Goal: Information Seeking & Learning: Learn about a topic

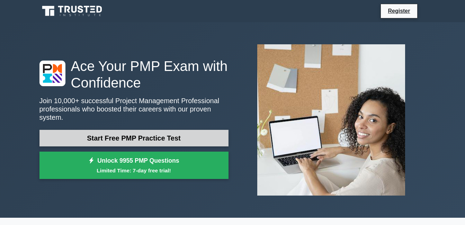
click at [180, 138] on link "Start Free PMP Practice Test" at bounding box center [134, 138] width 189 height 17
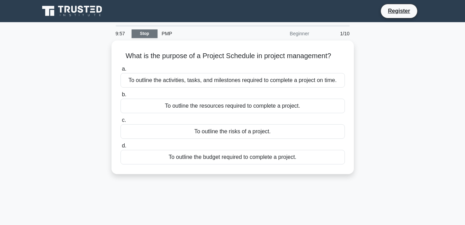
click at [145, 33] on link "Stop" at bounding box center [145, 33] width 26 height 9
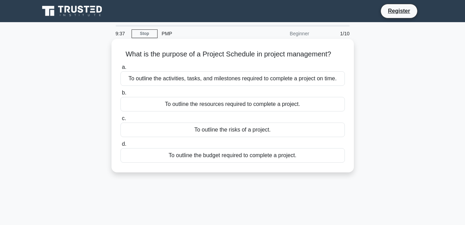
click at [192, 77] on div "To outline the activities, tasks, and milestones required to complete a project…" at bounding box center [233, 78] width 225 height 15
click at [121, 70] on input "a. To outline the activities, tasks, and milestones required to complete a proj…" at bounding box center [121, 67] width 0 height 5
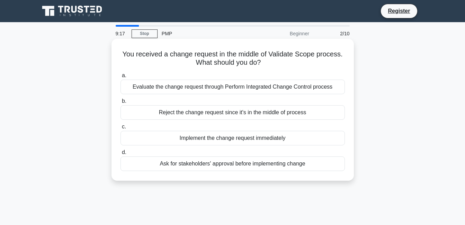
click at [170, 88] on div "Evaluate the change request through Perform Integrated Change Control process" at bounding box center [233, 87] width 225 height 15
click at [121, 78] on input "a. Evaluate the change request through Perform Integrated Change Control process" at bounding box center [121, 75] width 0 height 5
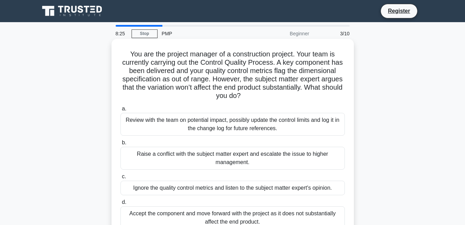
click at [155, 127] on div "Review with the team on potential impact, possibly update the control limits an…" at bounding box center [233, 124] width 225 height 23
click at [121, 111] on input "a. Review with the team on potential impact, possibly update the control limits…" at bounding box center [121, 109] width 0 height 5
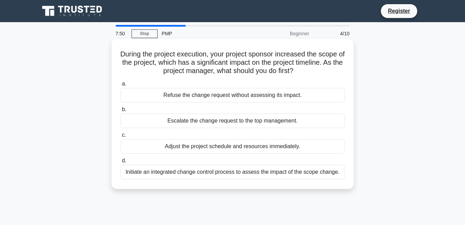
click at [182, 173] on div "Initiate an integrated change control process to assess the impact of the scope…" at bounding box center [233, 172] width 225 height 15
click at [121, 163] on input "d. Initiate an integrated change control process to assess the impact of the sc…" at bounding box center [121, 161] width 0 height 5
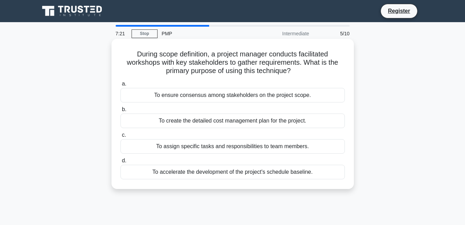
click at [186, 173] on div "To accelerate the development of the project's schedule baseline." at bounding box center [233, 172] width 225 height 15
click at [121, 163] on input "d. To accelerate the development of the project's schedule baseline." at bounding box center [121, 161] width 0 height 5
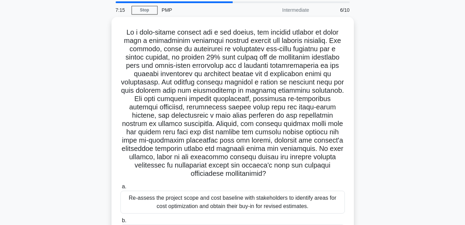
scroll to position [25, 0]
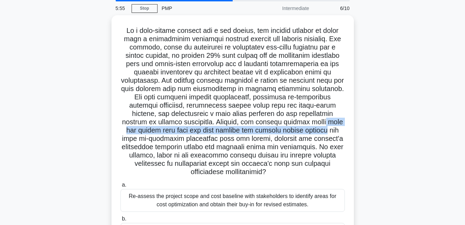
drag, startPoint x: 465, startPoint y: 118, endPoint x: 465, endPoint y: 134, distance: 16.3
click at [465, 134] on main "5:55 Stop PMP Intermediate 6/10 .spinner_0XTQ{transform-origin:center;animation…" at bounding box center [232, 173] width 465 height 352
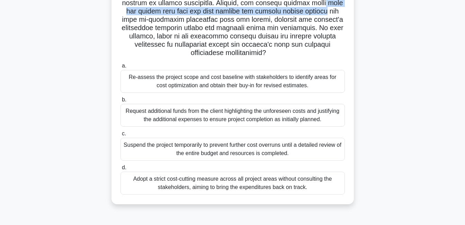
scroll to position [149, 0]
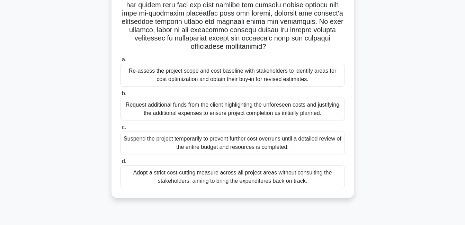
click at [239, 82] on div "Re-assess the project scope and cost baseline with stakeholders to identify are…" at bounding box center [233, 75] width 225 height 23
click at [121, 62] on input "a. Re-assess the project scope and cost baseline with stakeholders to identify …" at bounding box center [121, 60] width 0 height 5
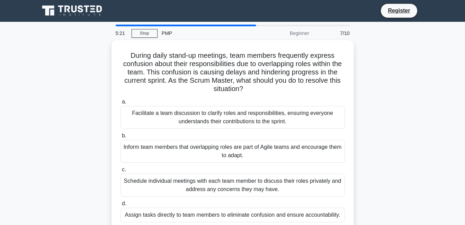
scroll to position [0, 0]
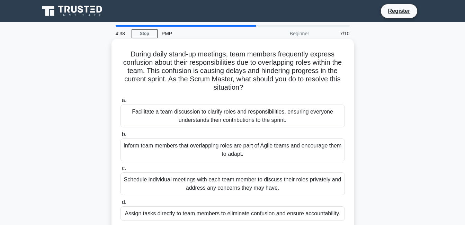
click at [206, 116] on div "Facilitate a team discussion to clarify roles and responsibilities, ensuring ev…" at bounding box center [233, 116] width 225 height 23
click at [121, 103] on input "a. Facilitate a team discussion to clarify roles and responsibilities, ensuring…" at bounding box center [121, 100] width 0 height 5
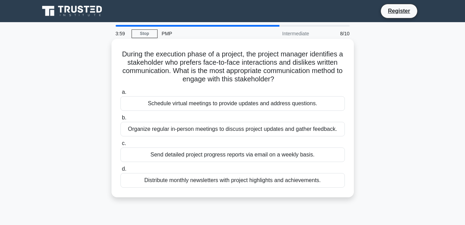
click at [209, 105] on div "Schedule virtual meetings to provide updates and address questions." at bounding box center [233, 103] width 225 height 15
click at [121, 95] on input "a. Schedule virtual meetings to provide updates and address questions." at bounding box center [121, 92] width 0 height 5
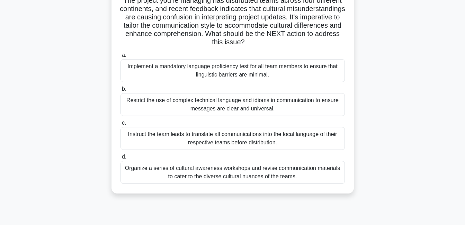
scroll to position [69, 0]
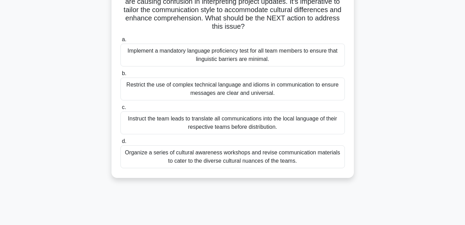
click at [219, 156] on div "Organize a series of cultural awareness workshops and revise communication mate…" at bounding box center [233, 157] width 225 height 23
click at [121, 144] on input "d. Organize a series of cultural awareness workshops and revise communication m…" at bounding box center [121, 141] width 0 height 5
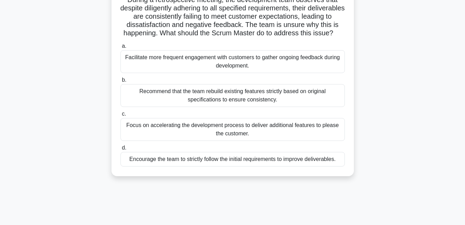
scroll to position [55, 0]
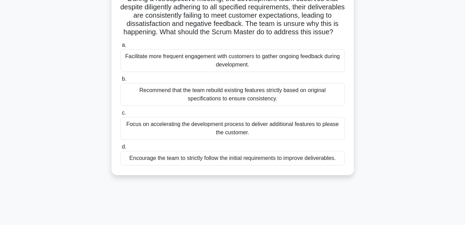
click at [202, 63] on div "Facilitate more frequent engagement with customers to gather ongoing feedback d…" at bounding box center [233, 60] width 225 height 23
click at [121, 47] on input "a. Facilitate more frequent engagement with customers to gather ongoing feedbac…" at bounding box center [121, 45] width 0 height 5
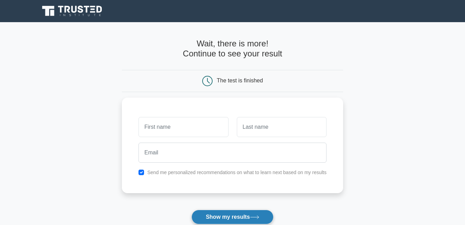
click at [232, 214] on button "Show my results" at bounding box center [233, 217] width 82 height 15
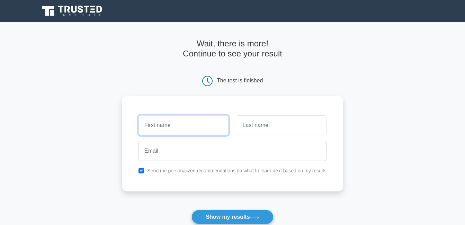
click at [180, 129] on input "text" at bounding box center [184, 125] width 90 height 20
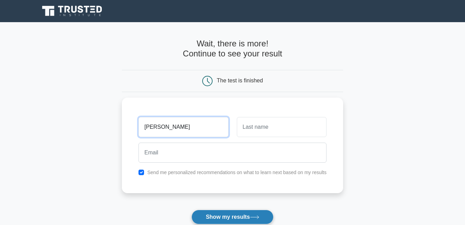
type input "Mohana"
click at [238, 219] on button "Show my results" at bounding box center [233, 217] width 82 height 15
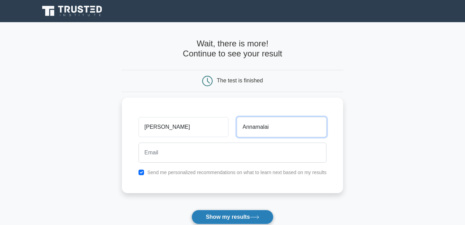
type input "Annamalai"
click at [213, 221] on button "Show my results" at bounding box center [233, 217] width 82 height 15
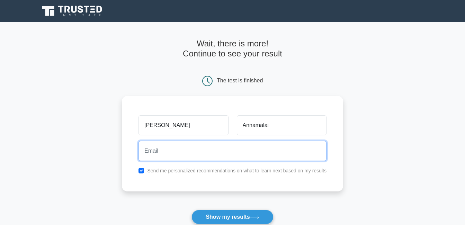
click at [170, 147] on input "email" at bounding box center [233, 151] width 188 height 20
type input "asmohana1992@gmail.com"
click at [192, 210] on button "Show my results" at bounding box center [233, 217] width 82 height 15
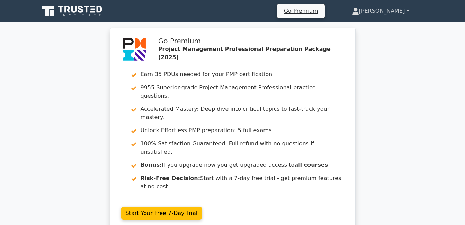
click at [400, 11] on link "[PERSON_NAME]" at bounding box center [381, 11] width 90 height 14
click at [392, 121] on div "Go Premium Project Management Professional Preparation Package (2025) Earn 35 P…" at bounding box center [232, 134] width 465 height 212
click at [392, 10] on link "[PERSON_NAME]" at bounding box center [381, 11] width 90 height 14
click at [373, 143] on div "Go Premium Project Management Professional Preparation Package (2025) Earn 35 P…" at bounding box center [232, 134] width 465 height 212
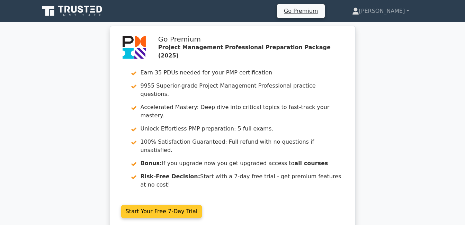
click at [144, 205] on link "Start Your Free 7-Day Trial" at bounding box center [161, 211] width 81 height 13
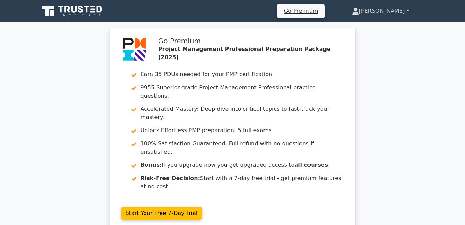
click at [394, 11] on link "[PERSON_NAME]" at bounding box center [381, 11] width 90 height 14
click at [371, 29] on link "Profile" at bounding box center [363, 27] width 55 height 11
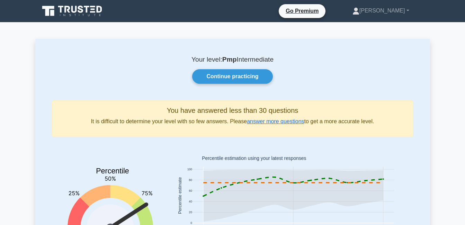
click at [318, 85] on div "Your level: Pmp Intermediate Continue practicing You have answered less than 30…" at bounding box center [232, 164] width 395 height 251
click at [224, 72] on link "Continue practicing" at bounding box center [232, 76] width 80 height 15
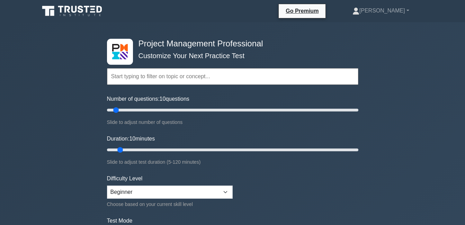
click at [349, 157] on div "Duration: 10 minutes Slide to adjust test duration (5-120 minutes)" at bounding box center [233, 151] width 252 height 32
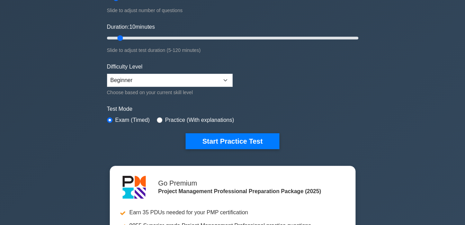
scroll to position [125, 0]
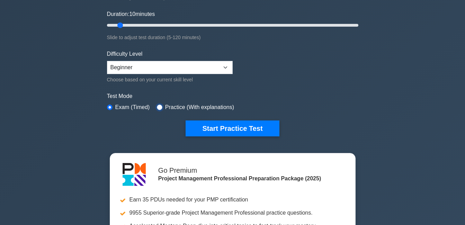
click at [160, 105] on input "radio" at bounding box center [160, 108] width 6 height 6
radio input "true"
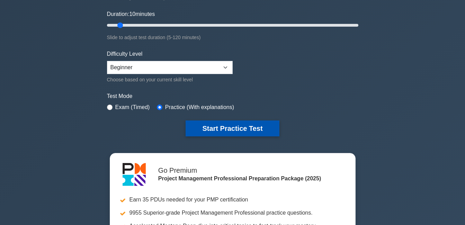
click at [220, 125] on button "Start Practice Test" at bounding box center [233, 129] width 94 height 16
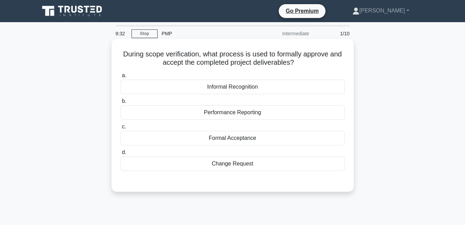
click at [244, 113] on div "Performance Reporting" at bounding box center [233, 112] width 225 height 15
click at [121, 104] on input "b. Performance Reporting" at bounding box center [121, 101] width 0 height 5
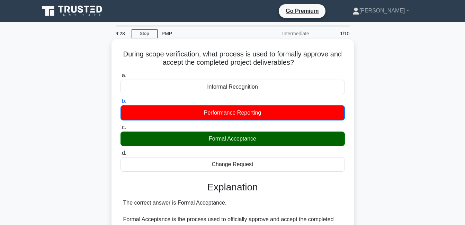
click at [236, 144] on div "Formal Acceptance" at bounding box center [233, 139] width 225 height 15
click at [121, 130] on input "c. Formal Acceptance" at bounding box center [121, 127] width 0 height 5
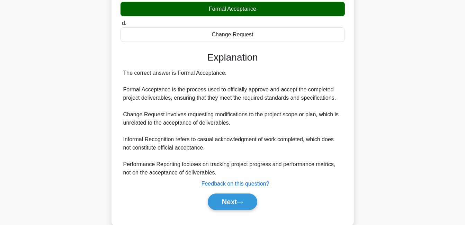
scroll to position [149, 0]
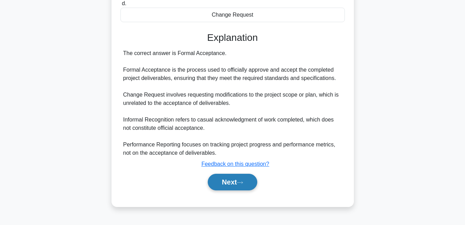
click at [227, 184] on button "Next" at bounding box center [233, 182] width 50 height 17
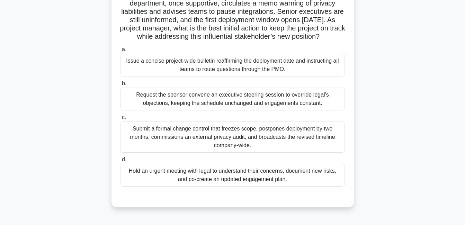
scroll to position [24, 0]
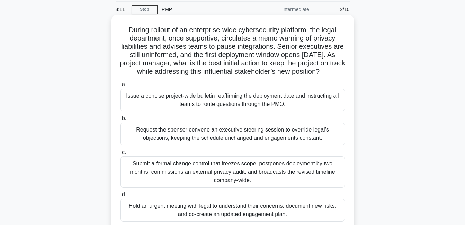
click at [255, 76] on h5 "During rollout of an enterprise-wide cybersecurity platform, the legal departme…" at bounding box center [233, 51] width 226 height 51
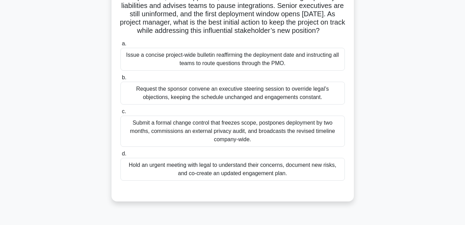
scroll to position [66, 0]
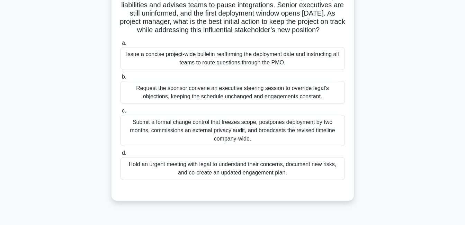
click at [260, 177] on div "Hold an urgent meeting with legal to understand their concerns, document new ri…" at bounding box center [233, 168] width 225 height 23
click at [121, 156] on input "d. Hold an urgent meeting with legal to understand their concerns, document new…" at bounding box center [121, 153] width 0 height 5
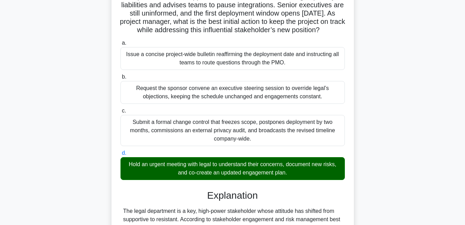
click at [314, 202] on h3 "Explanation" at bounding box center [233, 196] width 216 height 12
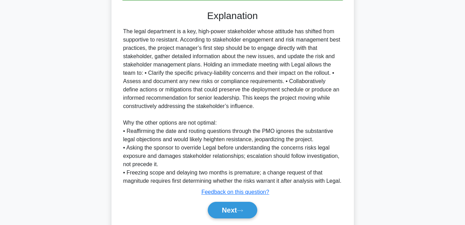
scroll to position [246, 0]
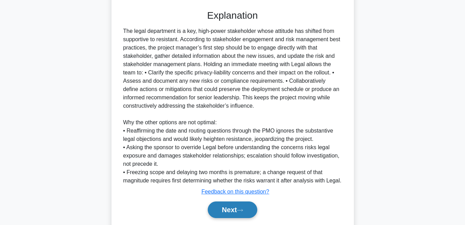
click at [247, 214] on button "Next" at bounding box center [233, 210] width 50 height 17
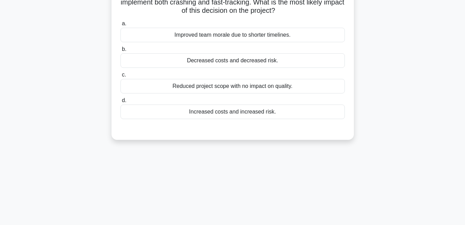
scroll to position [0, 0]
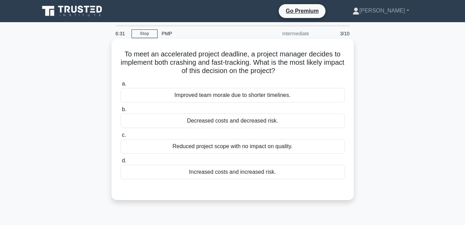
click at [245, 95] on div "Improved team morale due to shorter timelines." at bounding box center [233, 95] width 225 height 15
click at [121, 86] on input "a. Improved team morale due to shorter timelines." at bounding box center [121, 84] width 0 height 5
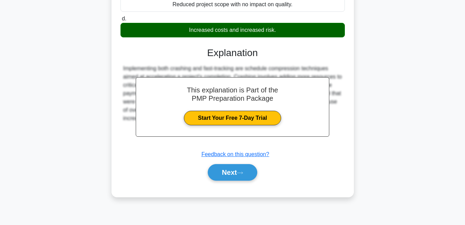
scroll to position [149, 0]
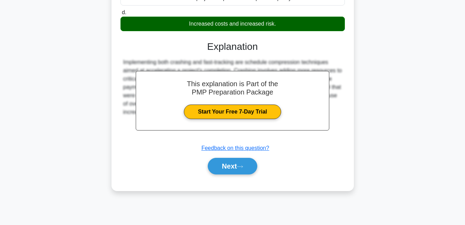
drag, startPoint x: 234, startPoint y: 185, endPoint x: 328, endPoint y: 152, distance: 99.5
click at [328, 152] on div "To meet an accelerated project deadline, a project manager decides to implement…" at bounding box center [232, 41] width 237 height 296
click at [328, 152] on div "Submit feedback Feedback on this question?" at bounding box center [235, 148] width 225 height 8
click at [239, 21] on div "Increased costs and increased risk." at bounding box center [233, 24] width 225 height 15
click at [121, 15] on input "d. Increased costs and increased risk." at bounding box center [121, 12] width 0 height 5
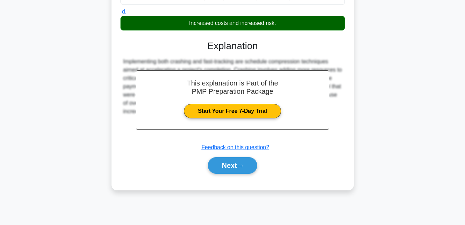
scroll to position [148, 0]
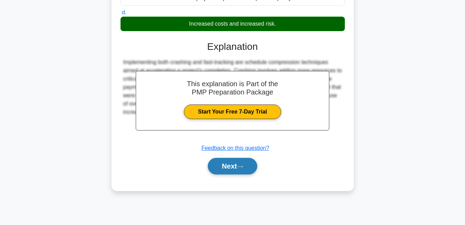
click at [225, 170] on button "Next" at bounding box center [233, 166] width 50 height 17
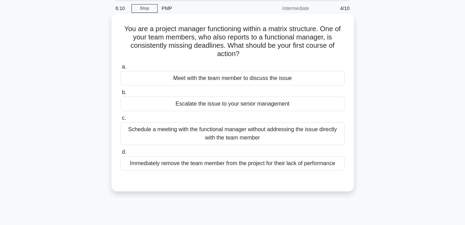
scroll to position [24, 0]
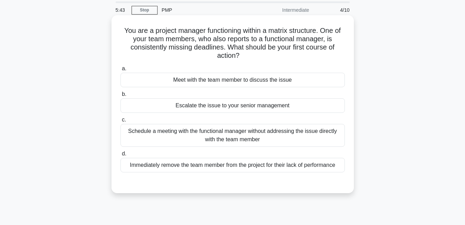
click at [227, 83] on div "Meet with the team member to discuss the issue" at bounding box center [233, 80] width 225 height 15
click at [121, 71] on input "a. Meet with the team member to discuss the issue" at bounding box center [121, 69] width 0 height 5
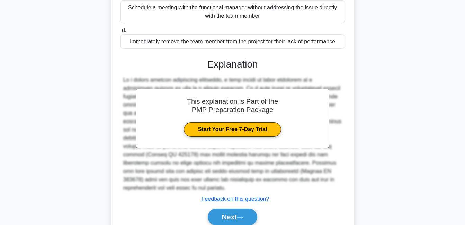
scroll to position [148, 0]
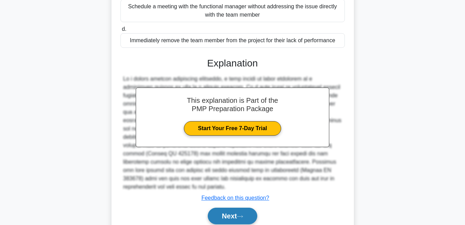
click at [227, 213] on button "Next" at bounding box center [233, 216] width 50 height 17
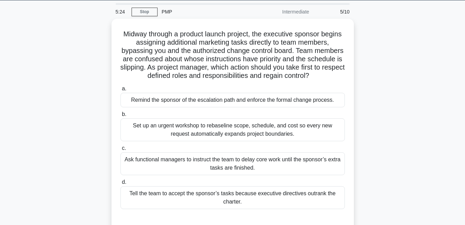
scroll to position [19, 0]
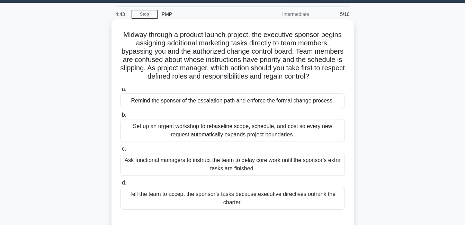
click at [182, 96] on div "Remind the sponsor of the escalation path and enforce the formal change process." at bounding box center [233, 101] width 225 height 15
click at [121, 92] on input "a. Remind the sponsor of the escalation path and enforce the formal change proc…" at bounding box center [121, 89] width 0 height 5
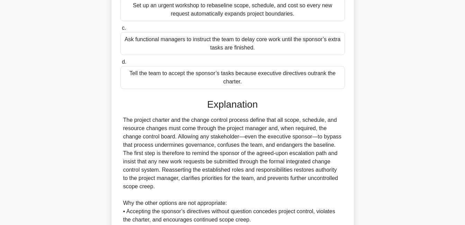
scroll to position [244, 0]
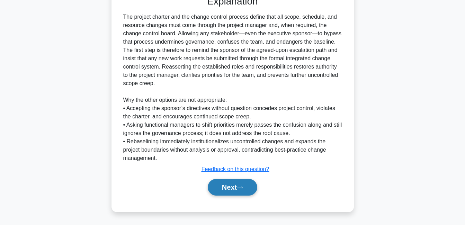
click at [219, 190] on button "Next" at bounding box center [233, 187] width 50 height 17
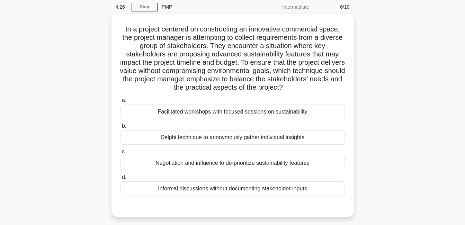
scroll to position [28, 0]
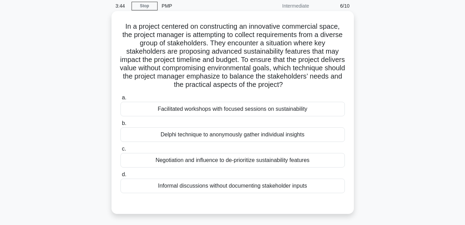
click at [227, 108] on div "Facilitated workshops with focused sessions on sustainability" at bounding box center [233, 109] width 225 height 15
click at [121, 100] on input "a. Facilitated workshops with focused sessions on sustainability" at bounding box center [121, 98] width 0 height 5
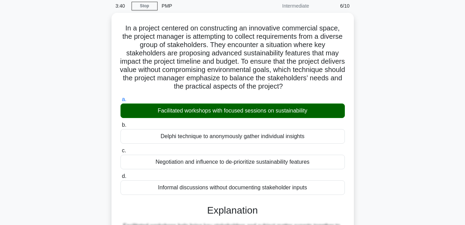
click at [121, 123] on input "b. Delphi technique to anonymously gather individual insights" at bounding box center [121, 125] width 0 height 5
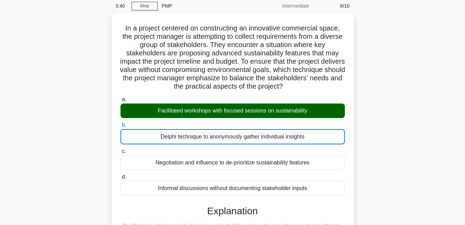
click at [121, 149] on input "c. Negotiation and influence to de-prioritize sustainability features" at bounding box center [121, 151] width 0 height 5
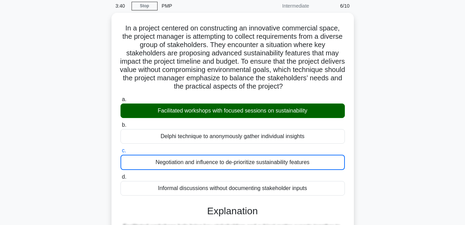
click at [121, 175] on input "d. Informal discussions without documenting stakeholder inputs" at bounding box center [121, 177] width 0 height 5
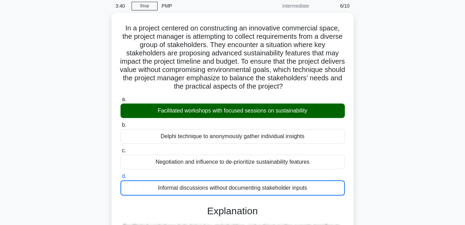
click at [121, 97] on input "a. Facilitated workshops with focused sessions on sustainability" at bounding box center [121, 99] width 0 height 5
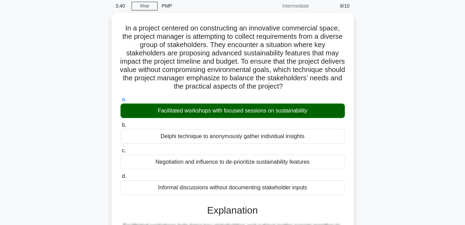
click at [121, 123] on input "b. Delphi technique to anonymously gather individual insights" at bounding box center [121, 125] width 0 height 5
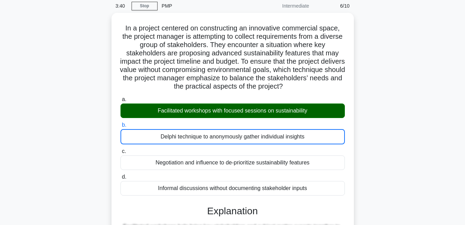
click at [121, 149] on input "c. Negotiation and influence to de-prioritize sustainability features" at bounding box center [121, 151] width 0 height 5
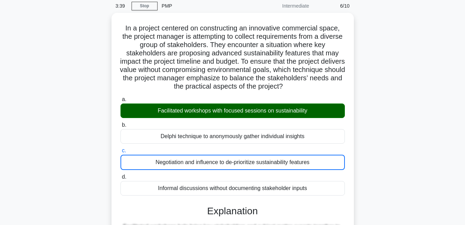
click at [121, 175] on input "d. Informal discussions without documenting stakeholder inputs" at bounding box center [121, 177] width 0 height 5
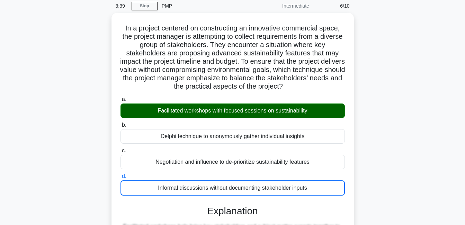
click at [121, 97] on input "a. Facilitated workshops with focused sessions on sustainability" at bounding box center [121, 99] width 0 height 5
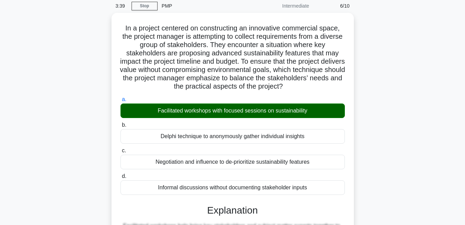
click at [121, 123] on input "b. Delphi technique to anonymously gather individual insights" at bounding box center [121, 125] width 0 height 5
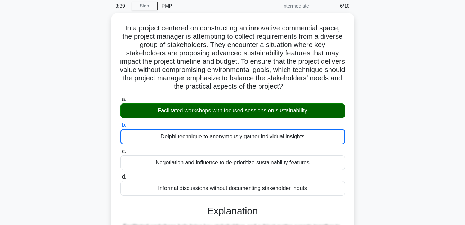
click at [121, 149] on input "c. Negotiation and influence to de-prioritize sustainability features" at bounding box center [121, 151] width 0 height 5
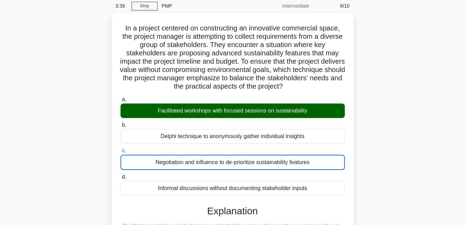
click at [121, 175] on input "d. Informal discussions without documenting stakeholder inputs" at bounding box center [121, 177] width 0 height 5
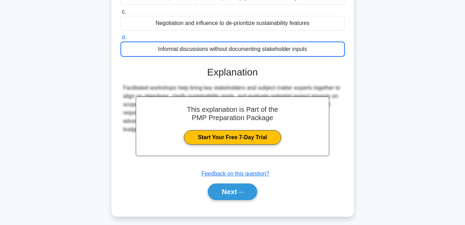
scroll to position [167, 0]
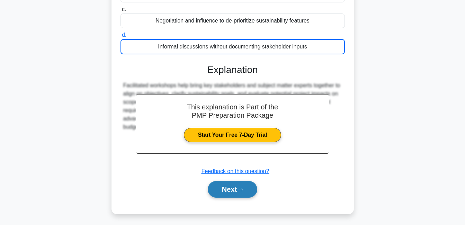
click at [221, 193] on button "Next" at bounding box center [233, 189] width 50 height 17
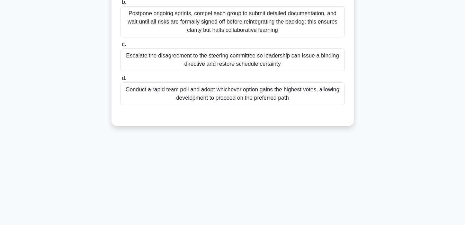
click at [241, 73] on div "a. Facilitate a focused workshop where developers and security jointly surface …" at bounding box center [232, 35] width 233 height 144
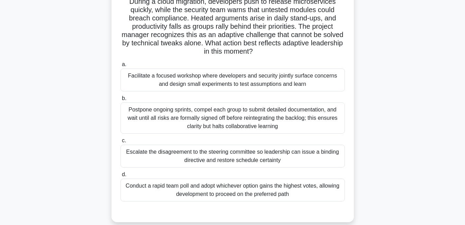
scroll to position [52, 0]
click at [252, 76] on div "Facilitate a focused workshop where developers and security jointly surface con…" at bounding box center [233, 80] width 225 height 23
click at [121, 68] on input "a. Facilitate a focused workshop where developers and security jointly surface …" at bounding box center [121, 65] width 0 height 5
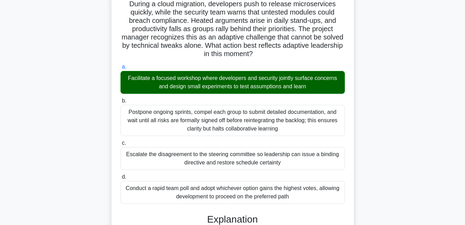
scroll to position [227, 0]
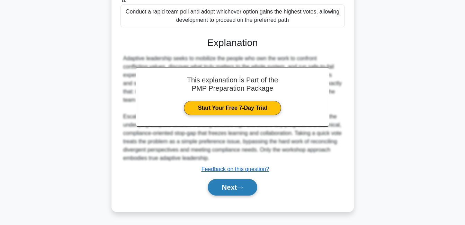
click at [237, 185] on button "Next" at bounding box center [233, 187] width 50 height 17
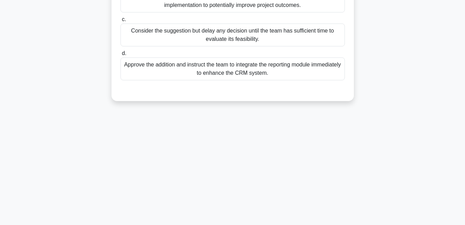
click at [221, 90] on div at bounding box center [233, 88] width 225 height 6
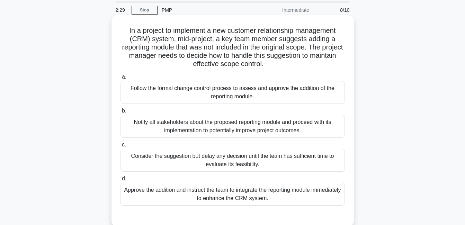
scroll to position [24, 0]
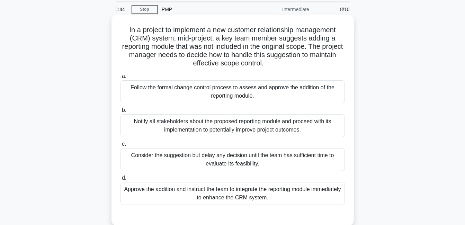
click at [221, 90] on div "Follow the formal change control process to assess and approve the addition of …" at bounding box center [233, 91] width 225 height 23
click at [121, 79] on input "a. Follow the formal change control process to assess and approve the addition …" at bounding box center [121, 76] width 0 height 5
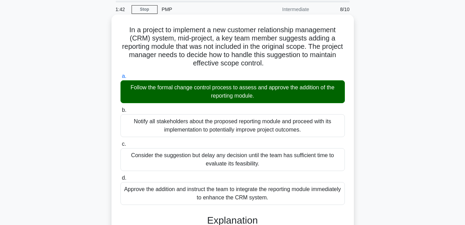
click at [377, 184] on div "In a project to implement a new customer relationship management (CRM) system, …" at bounding box center [232, 183] width 395 height 334
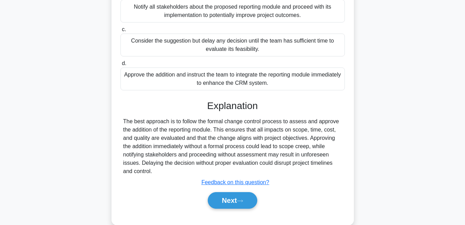
scroll to position [149, 0]
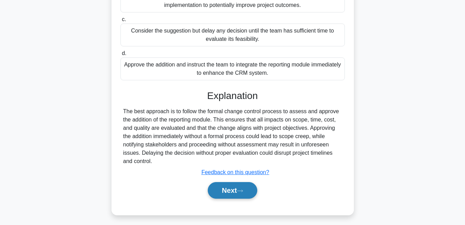
click at [242, 191] on icon at bounding box center [240, 191] width 6 height 4
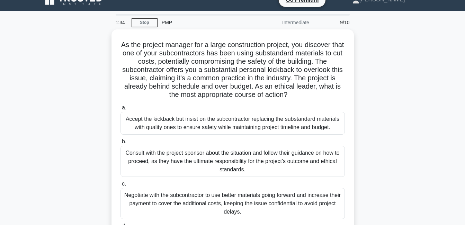
scroll to position [10, 0]
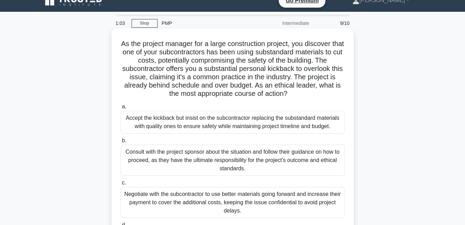
click at [193, 108] on label "a. Accept the kickback but insist on the subcontractor replacing the substandar…" at bounding box center [233, 118] width 225 height 31
click at [121, 108] on input "a. Accept the kickback but insist on the subcontractor replacing the substandar…" at bounding box center [121, 107] width 0 height 5
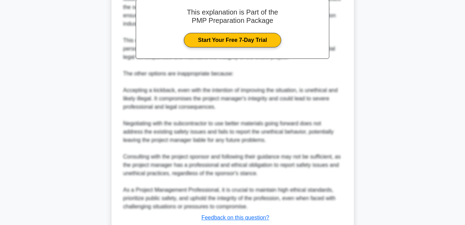
scroll to position [361, 0]
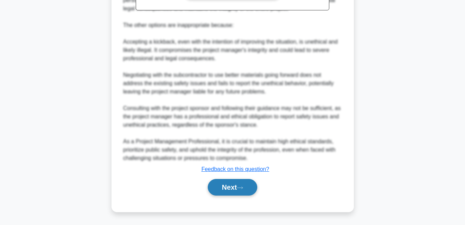
click at [227, 188] on button "Next" at bounding box center [233, 187] width 50 height 17
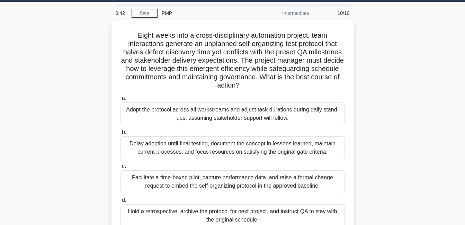
scroll to position [24, 0]
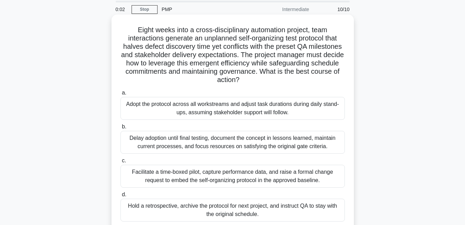
click at [214, 176] on div "Facilitate a time-boxed pilot, capture performance data, and raise a formal cha…" at bounding box center [233, 176] width 225 height 23
click at [121, 163] on input "c. Facilitate a time-boxed pilot, capture performance data, and raise a formal …" at bounding box center [121, 161] width 0 height 5
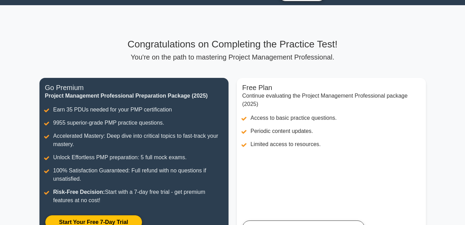
scroll to position [9, 0]
